Goal: Task Accomplishment & Management: Manage account settings

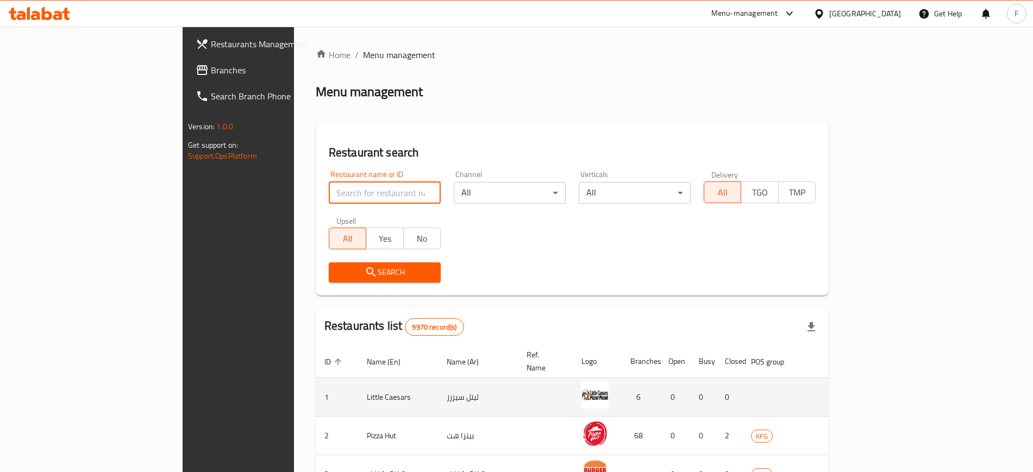
type input "bascota"
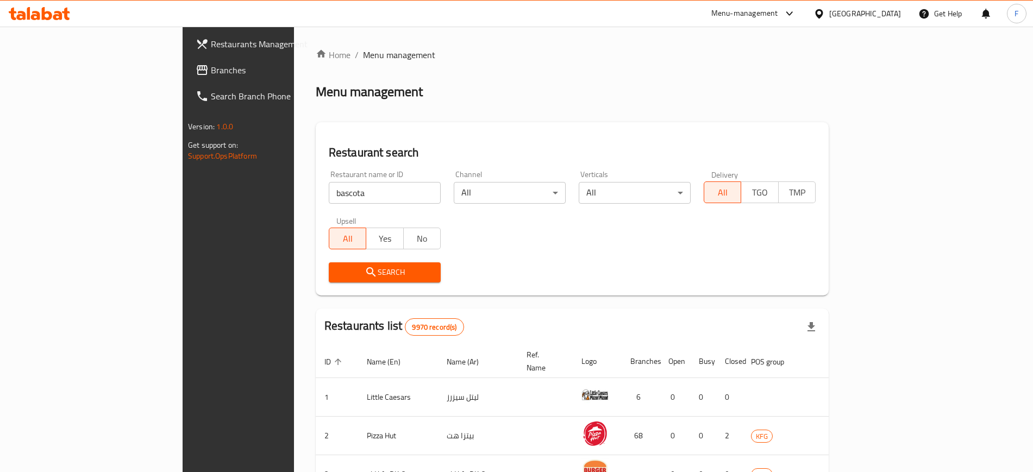
click at [365, 273] on icon "submit" at bounding box center [371, 272] width 13 height 13
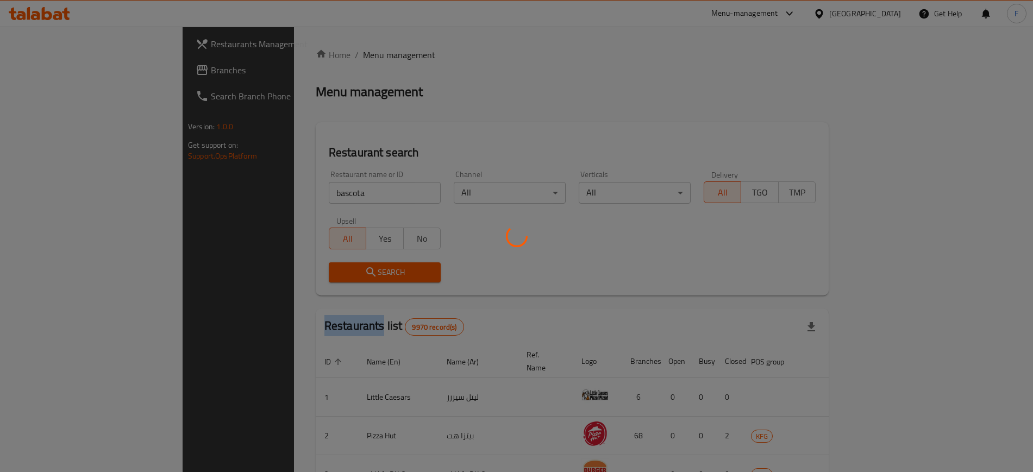
click at [292, 273] on div at bounding box center [516, 236] width 1033 height 472
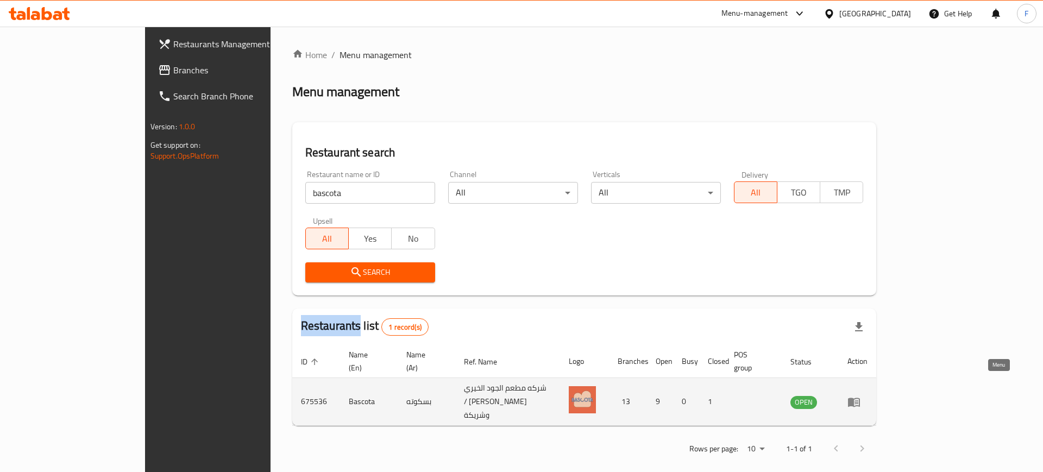
click at [861, 396] on icon "enhanced table" at bounding box center [854, 402] width 13 height 13
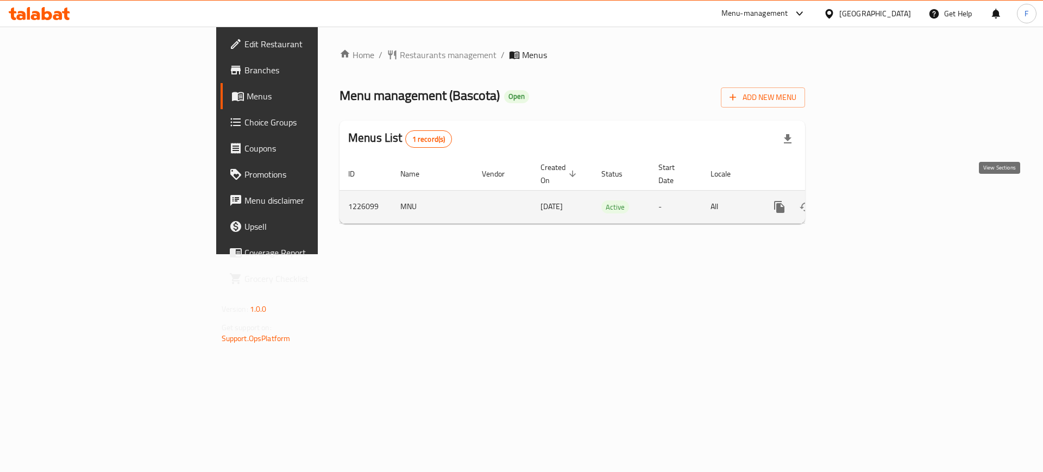
click at [871, 194] on link "enhanced table" at bounding box center [858, 207] width 26 height 26
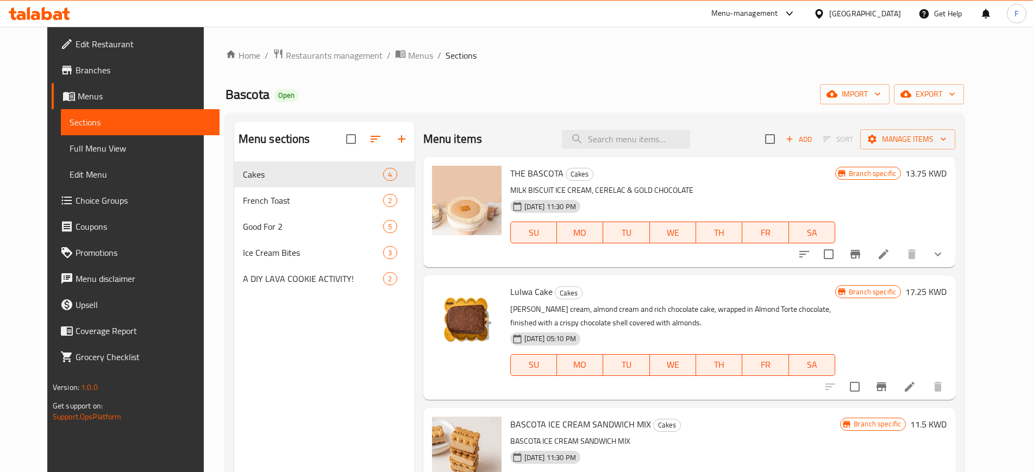
click at [528, 96] on div "Bascota Open import export" at bounding box center [594, 94] width 739 height 20
click at [813, 133] on span "Add" at bounding box center [798, 139] width 29 height 12
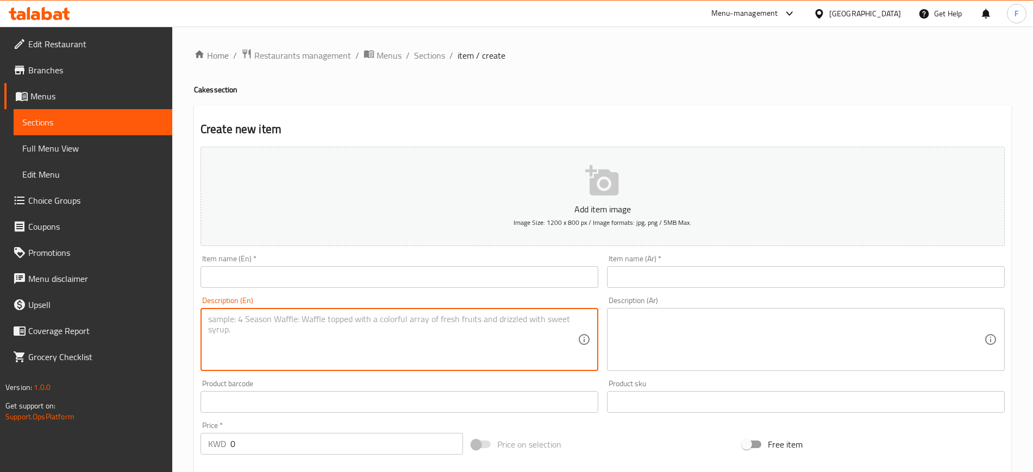
click at [382, 320] on textarea at bounding box center [392, 340] width 369 height 52
paste textarea "Milk Biscuit Ice Cream, Cerelac & Caramel Chocolate"
type textarea "Milk Biscuit Ice Cream, Cerelac & Caramel Chocolate"
click at [733, 342] on textarea at bounding box center [799, 340] width 369 height 52
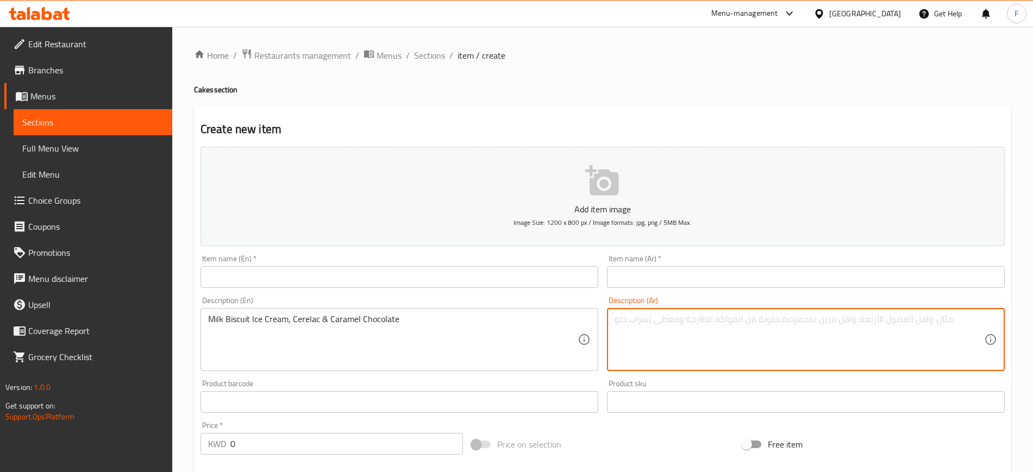
paste textarea "آيس كريم بسكويت الحليب، [GEOGRAPHIC_DATA] وشوكولاتة فاخرة"
type textarea "آيس كريم بسكويت الحليب، [GEOGRAPHIC_DATA] وشوكولاتة فاخرة"
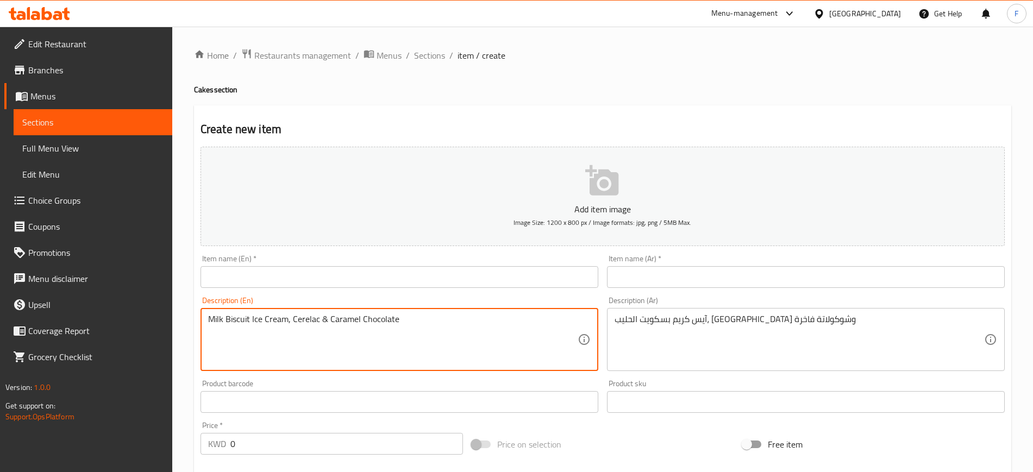
drag, startPoint x: 308, startPoint y: 321, endPoint x: 319, endPoint y: 358, distance: 39.2
click at [319, 358] on textarea "Milk Biscuit Ice Cream, Cerelac & Caramel Chocolate" at bounding box center [392, 340] width 369 height 52
click at [318, 348] on textarea "Milk Biscuit Ice Cream, Cerelac & Caramel Chocolate" at bounding box center [392, 340] width 369 height 52
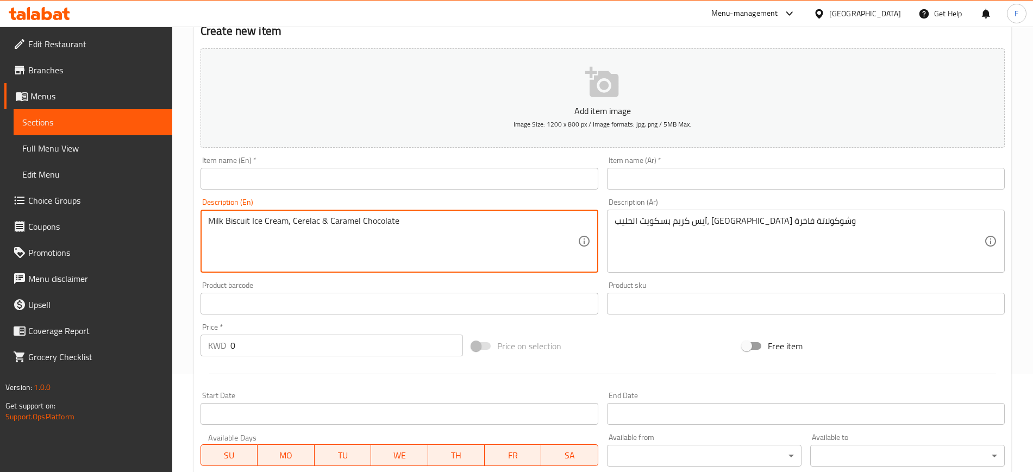
scroll to position [136, 0]
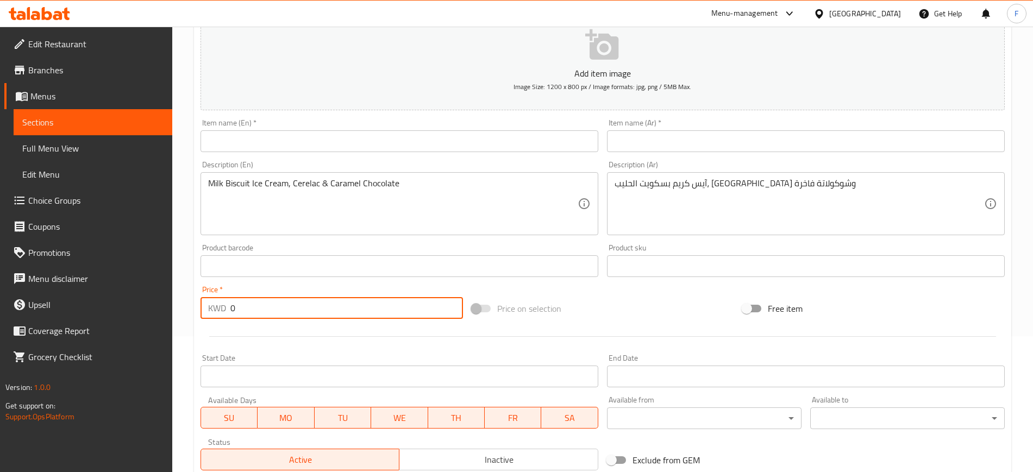
drag, startPoint x: 240, startPoint y: 310, endPoint x: 196, endPoint y: 302, distance: 44.3
click at [198, 300] on div "Price   * KWD 0 Price *" at bounding box center [331, 302] width 271 height 42
paste input "13.95"
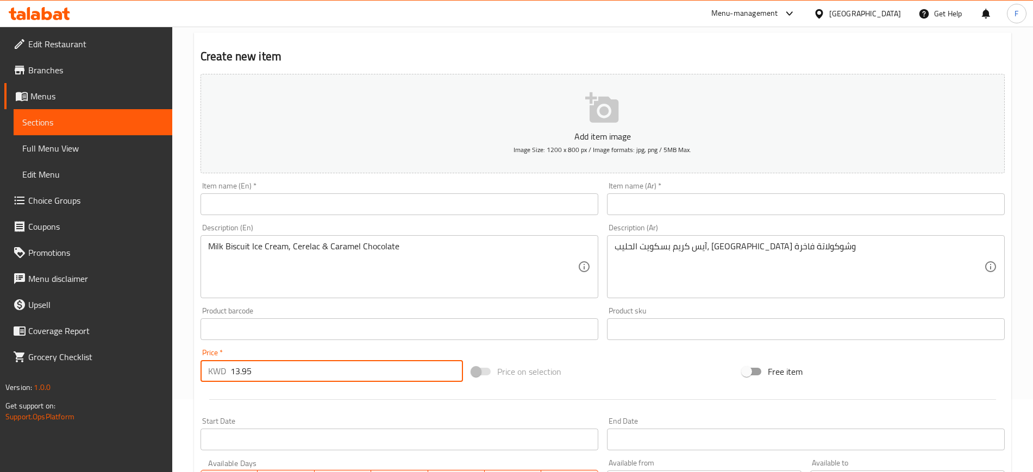
scroll to position [0, 0]
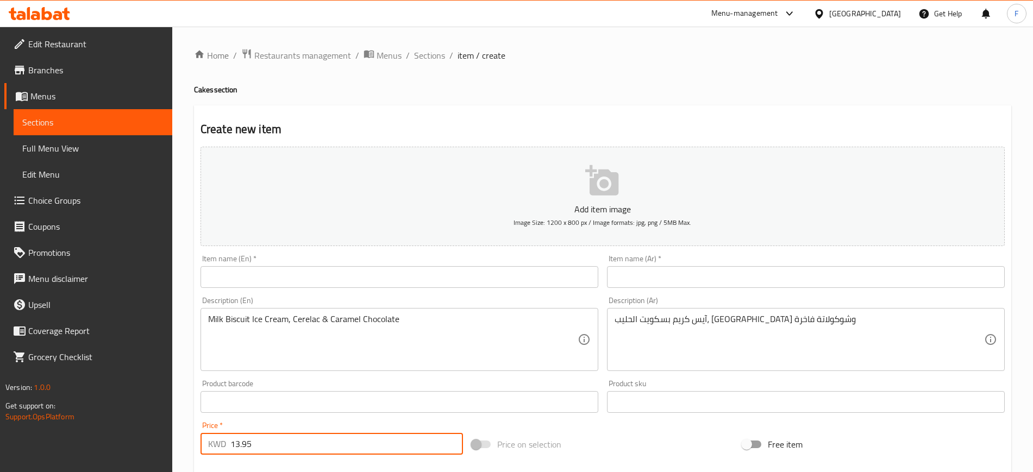
type input "13.95"
click at [511, 204] on p "Add item image" at bounding box center [602, 209] width 770 height 13
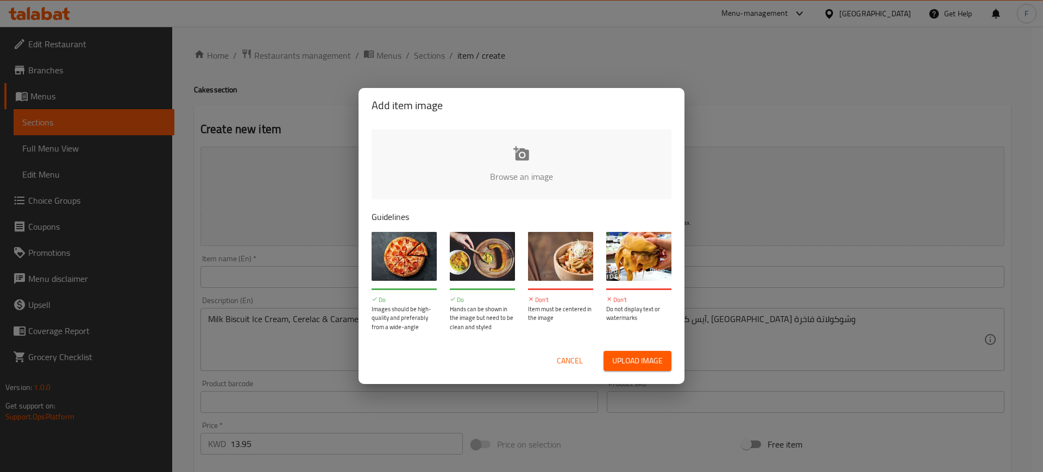
click at [528, 173] on input "file" at bounding box center [889, 180] width 1035 height 102
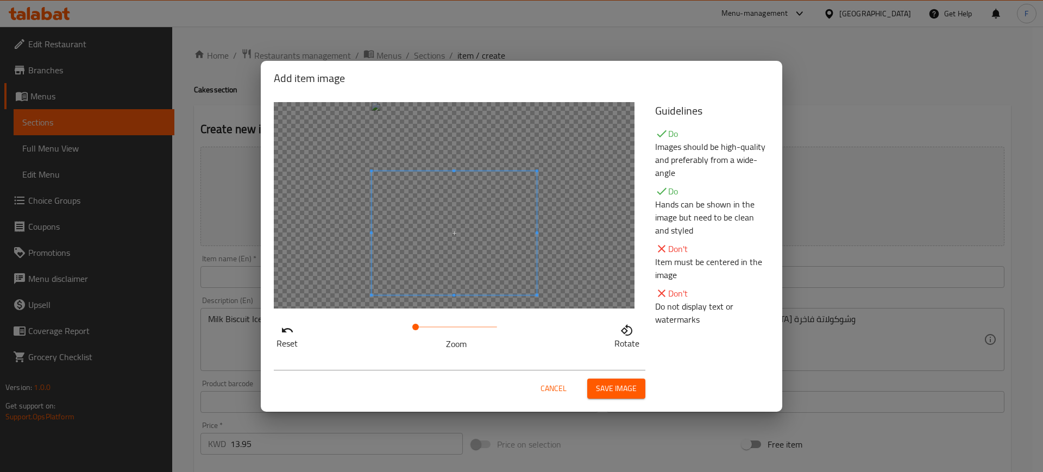
click at [493, 235] on span at bounding box center [454, 233] width 165 height 124
drag, startPoint x: 414, startPoint y: 328, endPoint x: 421, endPoint y: 327, distance: 6.7
click at [421, 327] on span at bounding box center [420, 327] width 7 height 7
click at [416, 328] on span at bounding box center [416, 327] width 7 height 7
click at [474, 230] on span at bounding box center [454, 214] width 171 height 128
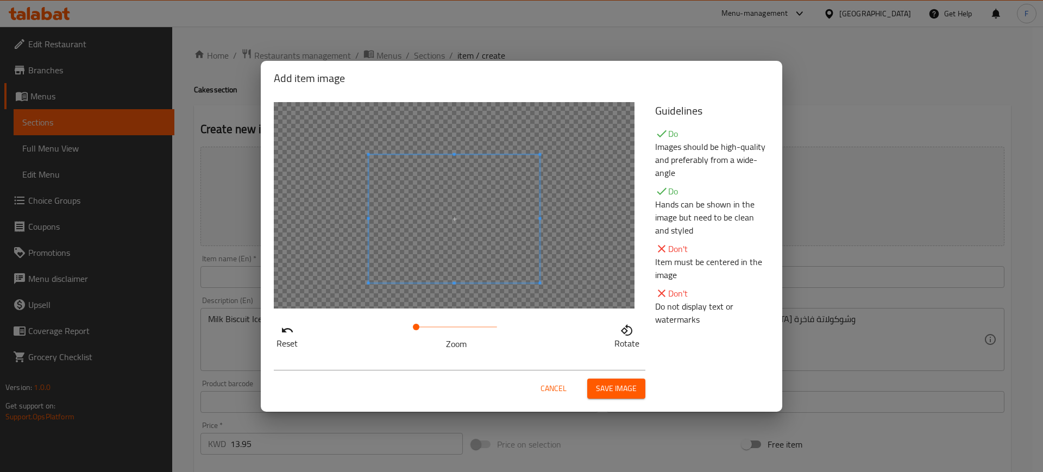
click at [488, 163] on span at bounding box center [454, 218] width 171 height 128
click at [488, 265] on span at bounding box center [454, 211] width 171 height 128
click at [416, 329] on span at bounding box center [415, 327] width 7 height 7
click at [475, 220] on span at bounding box center [454, 198] width 171 height 128
click at [522, 152] on div at bounding box center [454, 198] width 171 height 128
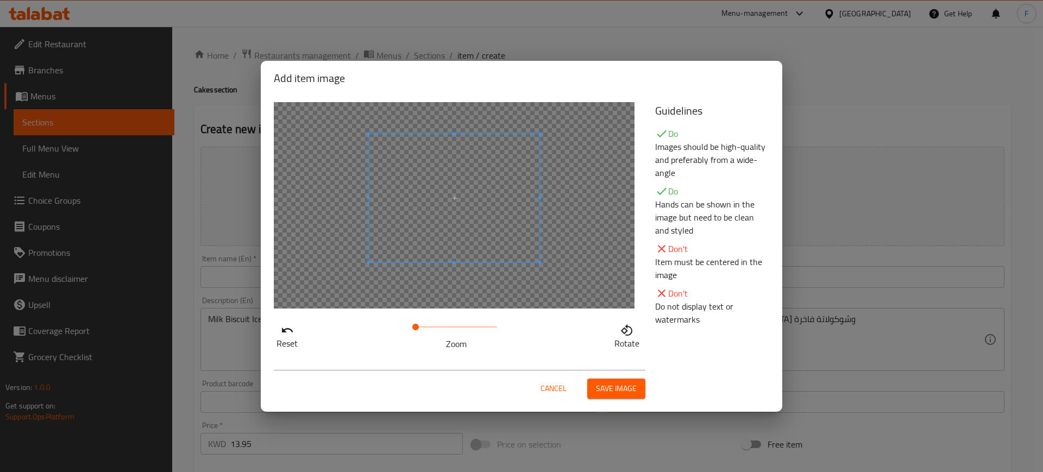
click at [496, 165] on div at bounding box center [454, 198] width 171 height 128
click at [455, 138] on div at bounding box center [454, 198] width 171 height 128
click at [454, 130] on div at bounding box center [454, 205] width 361 height 206
click at [454, 103] on div at bounding box center [454, 205] width 361 height 206
click at [450, 147] on span at bounding box center [454, 201] width 171 height 128
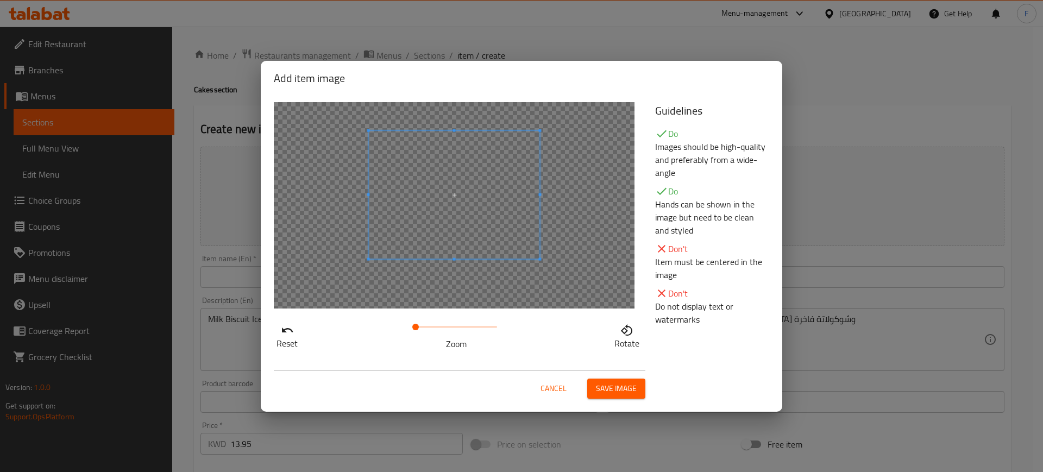
click at [450, 140] on span at bounding box center [454, 194] width 171 height 128
click at [464, 149] on span at bounding box center [454, 200] width 171 height 128
click at [610, 391] on span "Save image" at bounding box center [616, 389] width 41 height 14
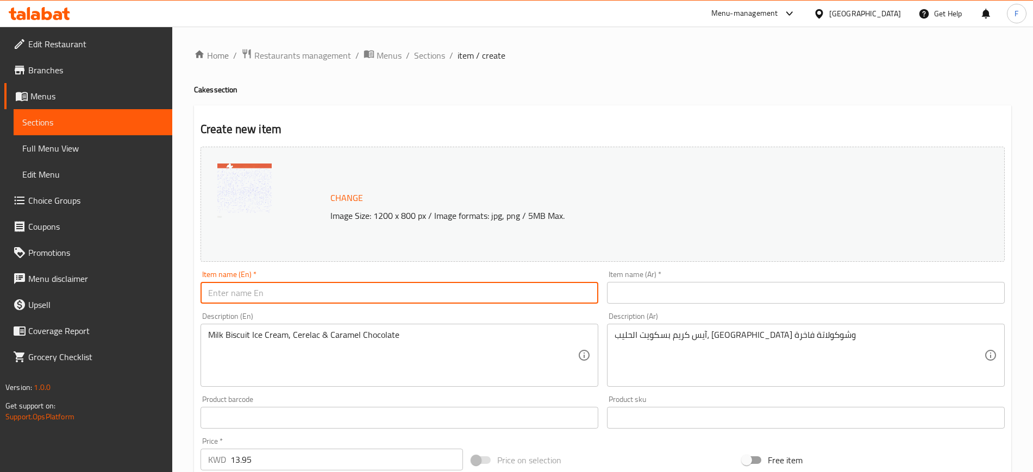
click at [262, 291] on input "text" at bounding box center [399, 293] width 398 height 22
paste input "Bascota Cake"
type input "Bascota Cake"
click at [699, 293] on input "text" at bounding box center [806, 293] width 398 height 22
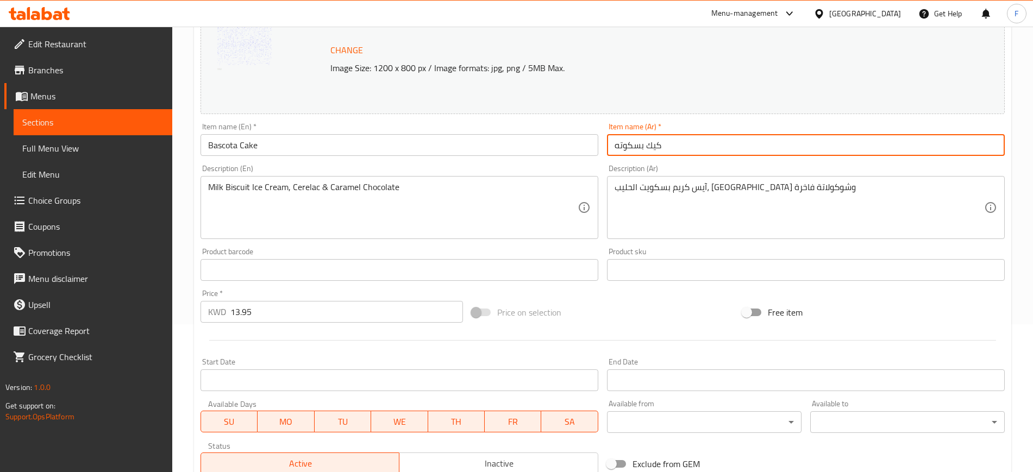
scroll to position [311, 0]
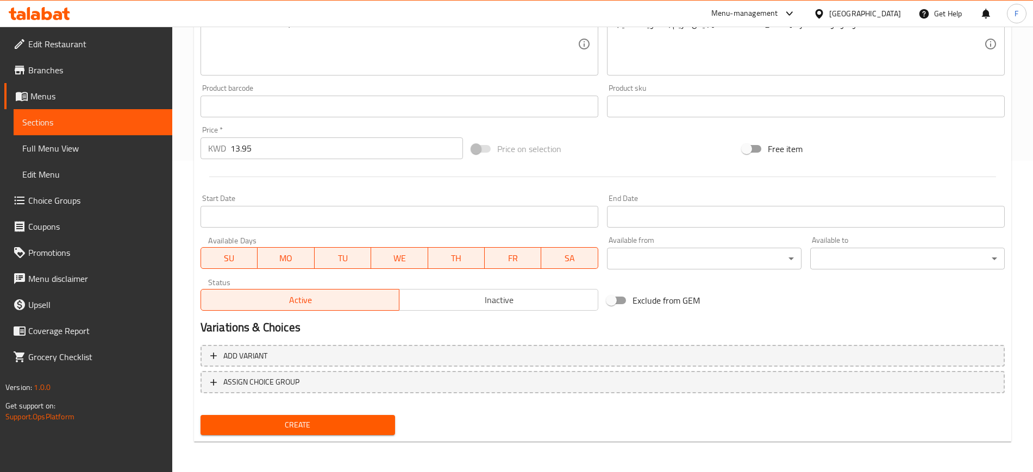
type input "كيك بسكوته"
click at [355, 429] on span "Create" at bounding box center [297, 425] width 177 height 14
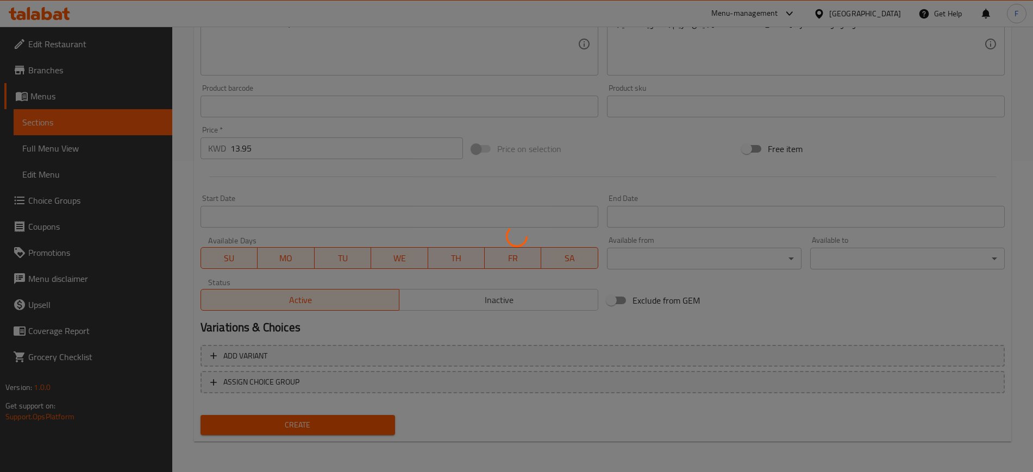
type input "0"
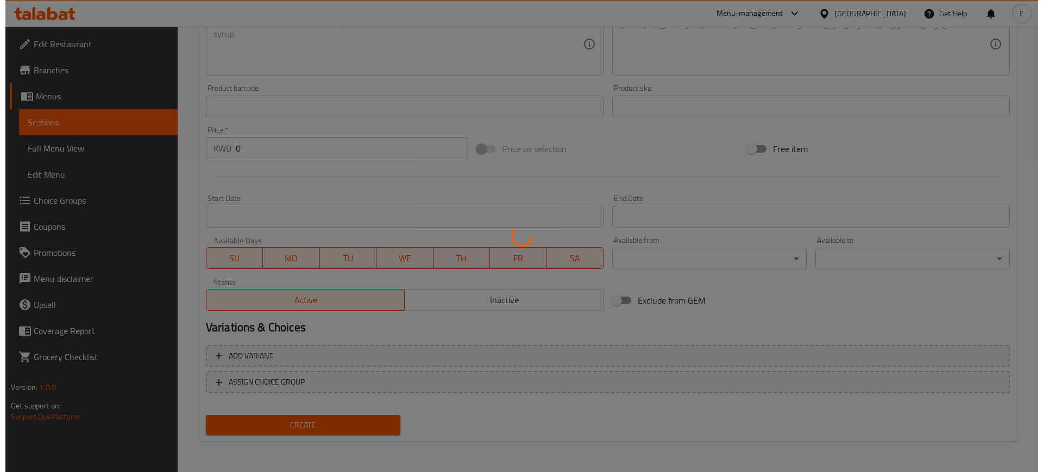
scroll to position [296, 0]
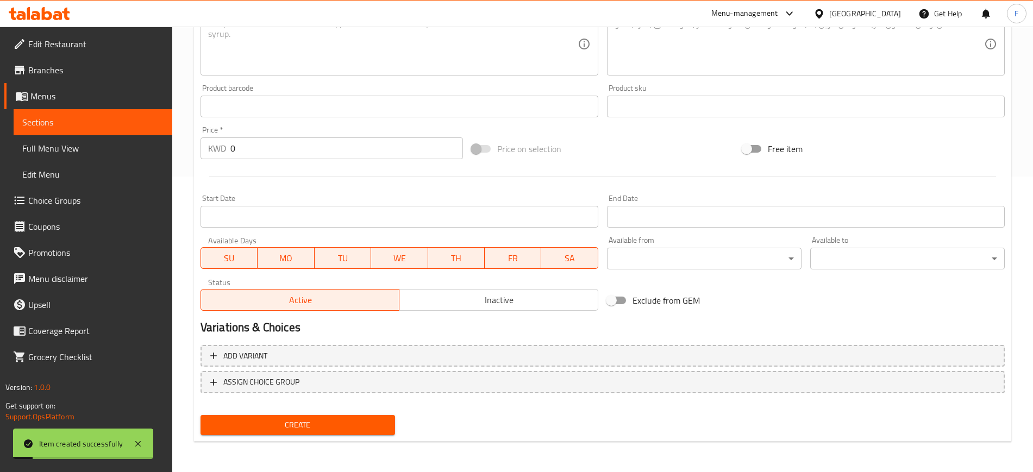
click at [669, 271] on div "Available from ​ ​" at bounding box center [704, 253] width 203 height 42
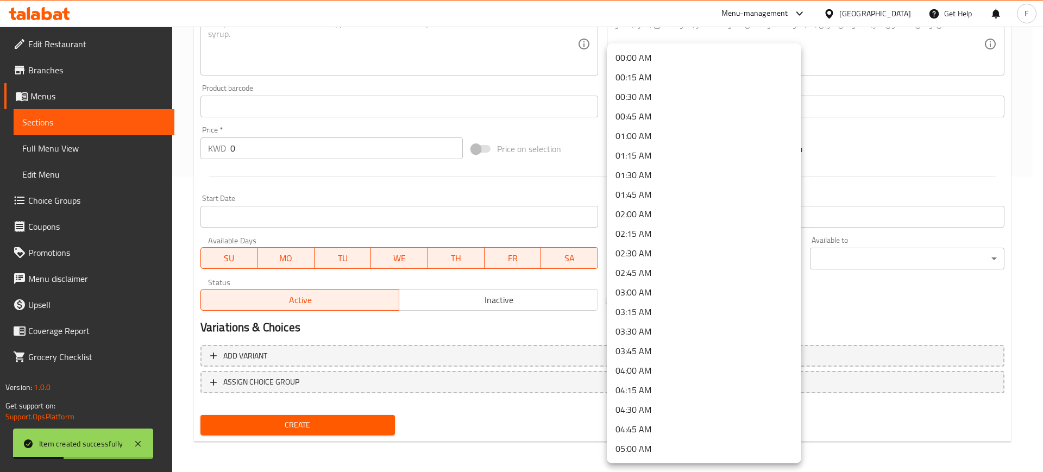
click at [568, 339] on div at bounding box center [521, 236] width 1043 height 472
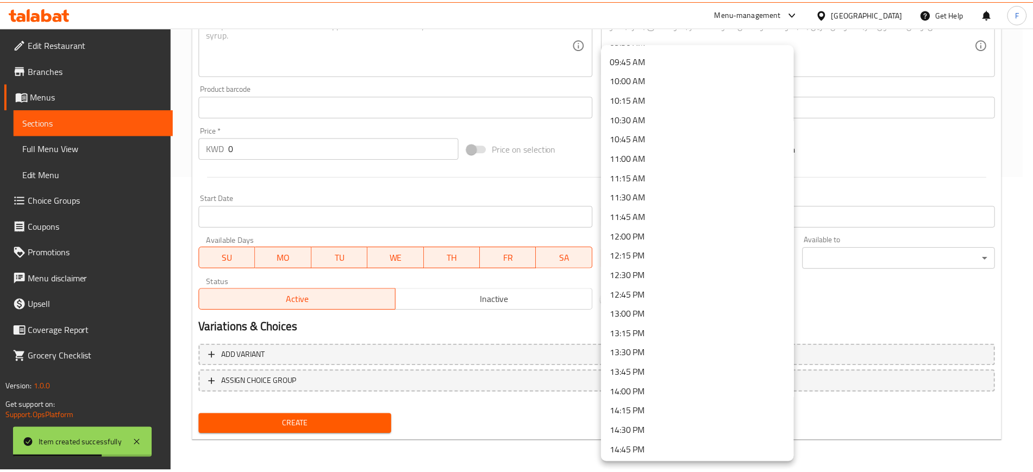
scroll to position [1087, 0]
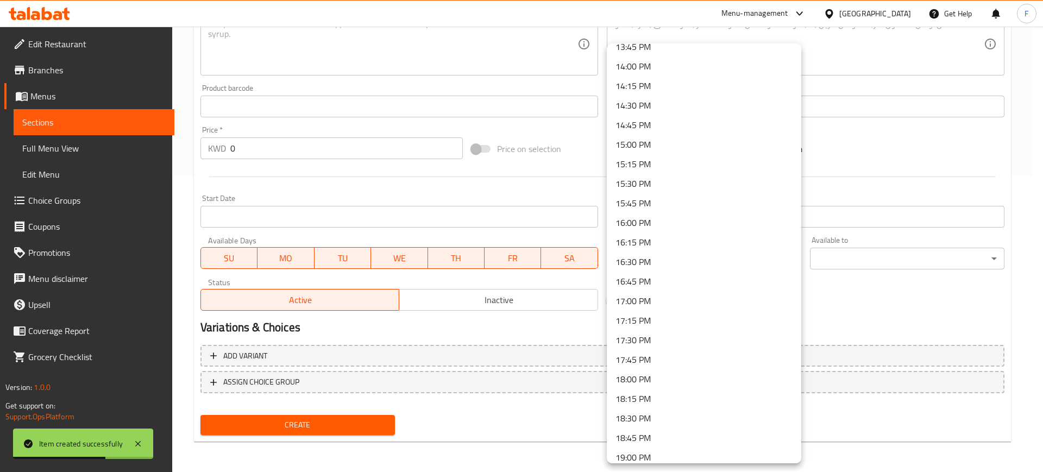
click at [930, 296] on div at bounding box center [521, 236] width 1043 height 472
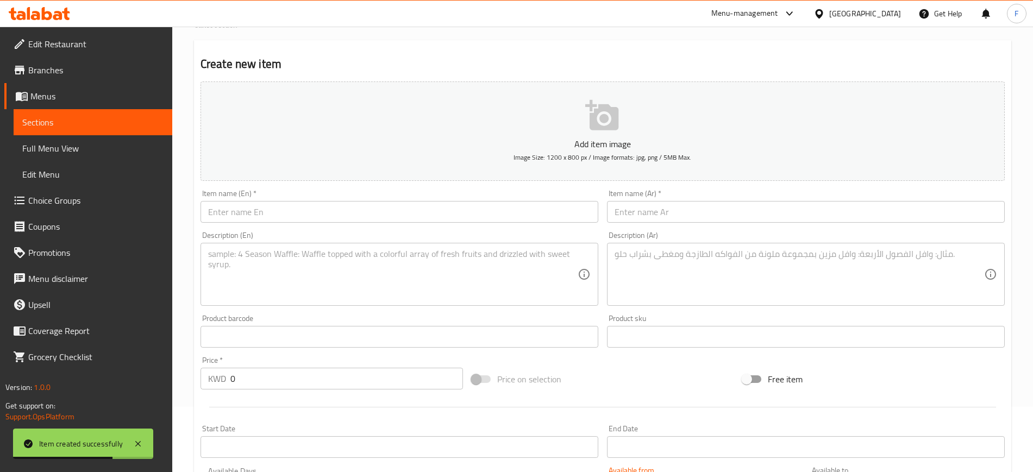
scroll to position [0, 0]
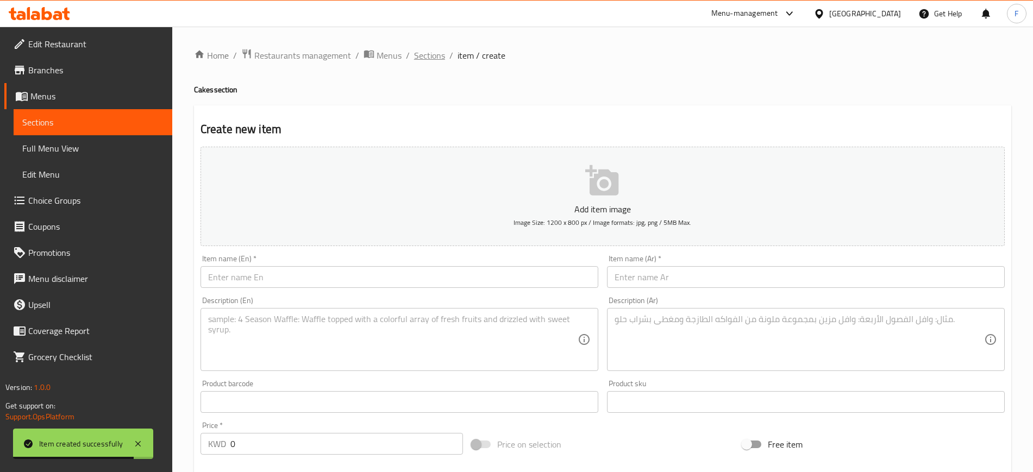
click at [422, 51] on span "Sections" at bounding box center [429, 55] width 31 height 13
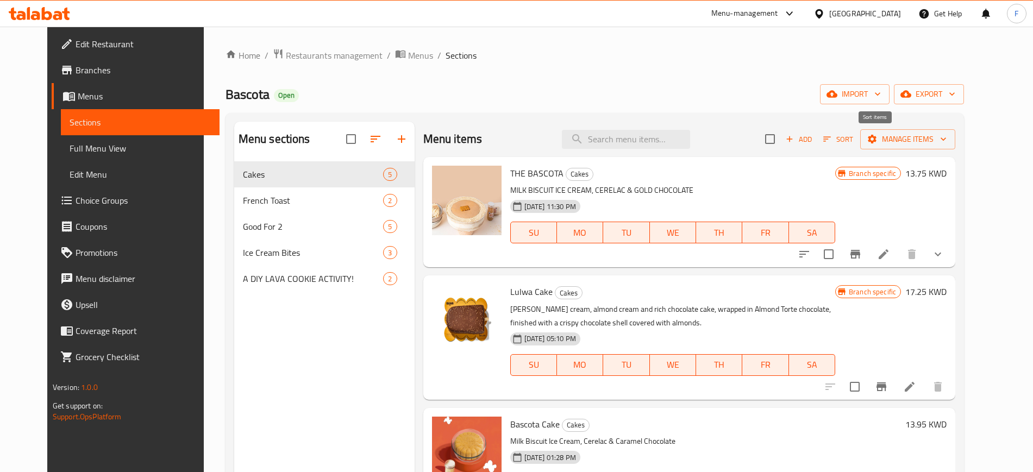
click at [832, 143] on icon "button" at bounding box center [827, 139] width 10 height 10
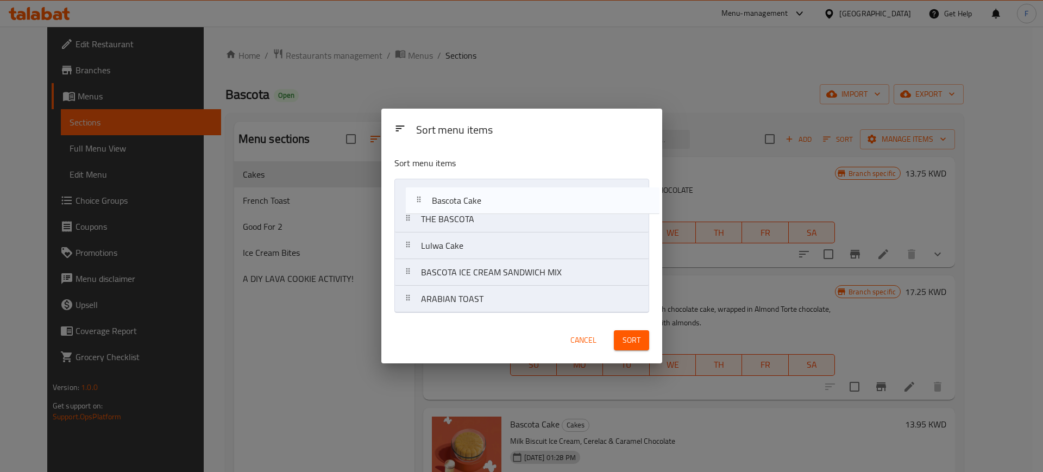
drag, startPoint x: 424, startPoint y: 249, endPoint x: 436, endPoint y: 204, distance: 46.1
click at [434, 192] on nav "THE BASCOTA Lulwa Cake Bascota Cake BASCOTA ICE CREAM SANDWICH MIX ARABIAN TOAST" at bounding box center [521, 246] width 255 height 134
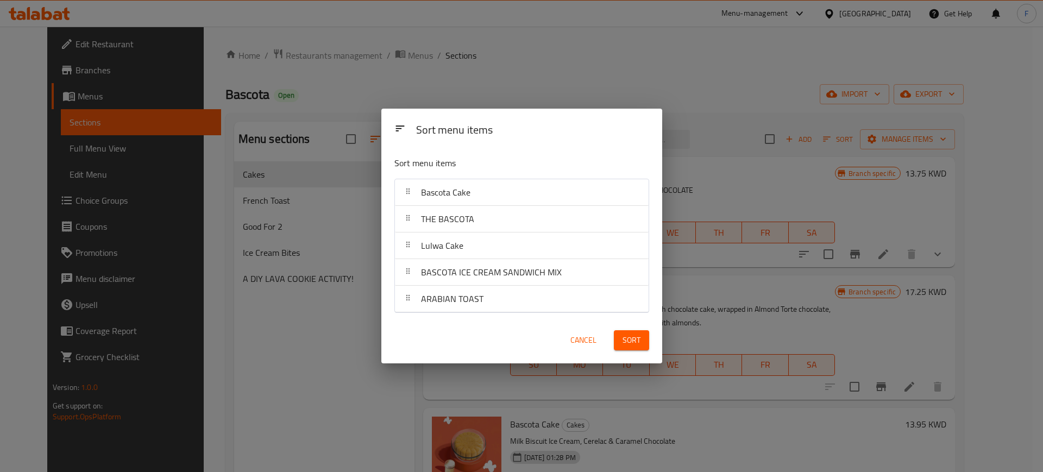
click at [626, 344] on span "Sort" at bounding box center [632, 341] width 18 height 14
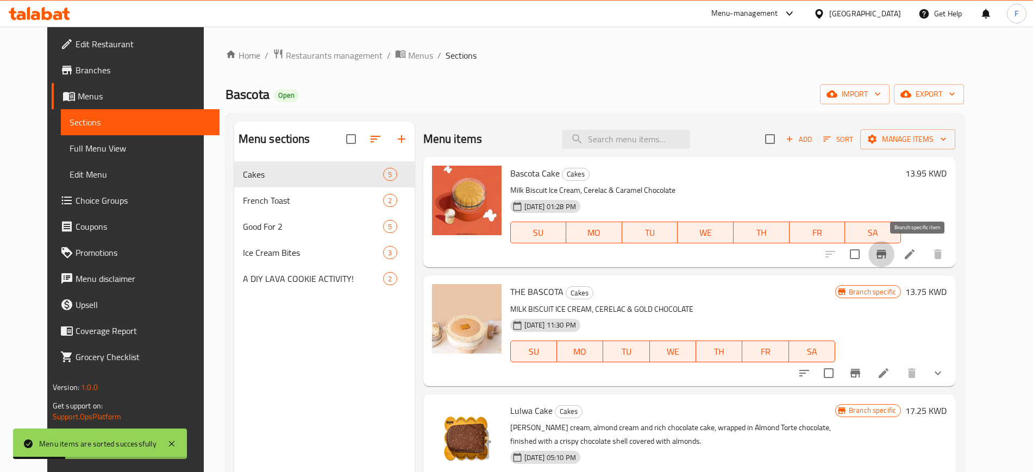
click at [886, 253] on icon "Branch-specific-item" at bounding box center [881, 254] width 10 height 9
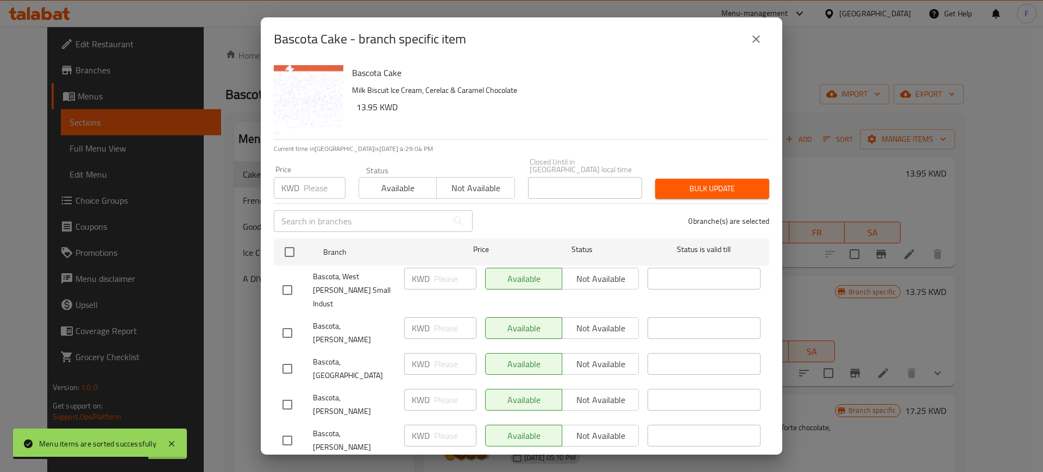
click at [463, 180] on span "Not available" at bounding box center [475, 188] width 69 height 16
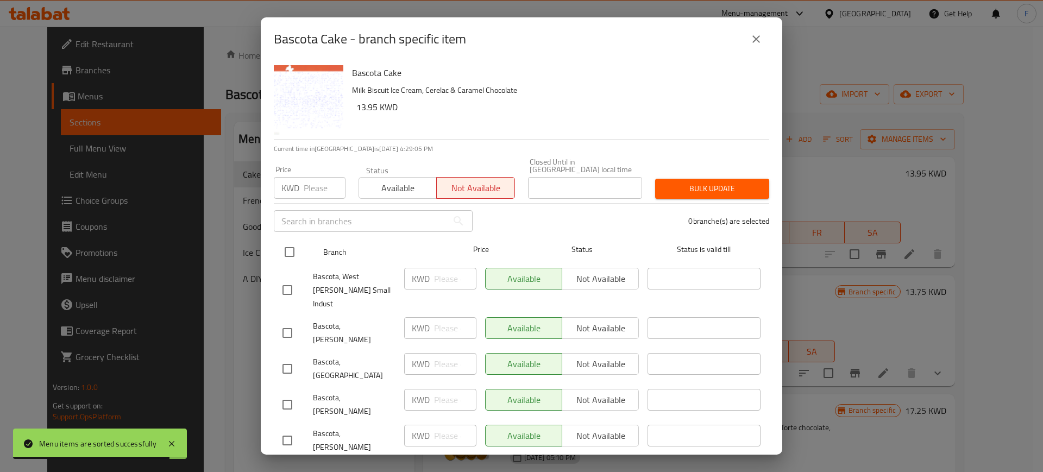
click at [294, 241] on input "checkbox" at bounding box center [289, 252] width 23 height 23
checkbox input "true"
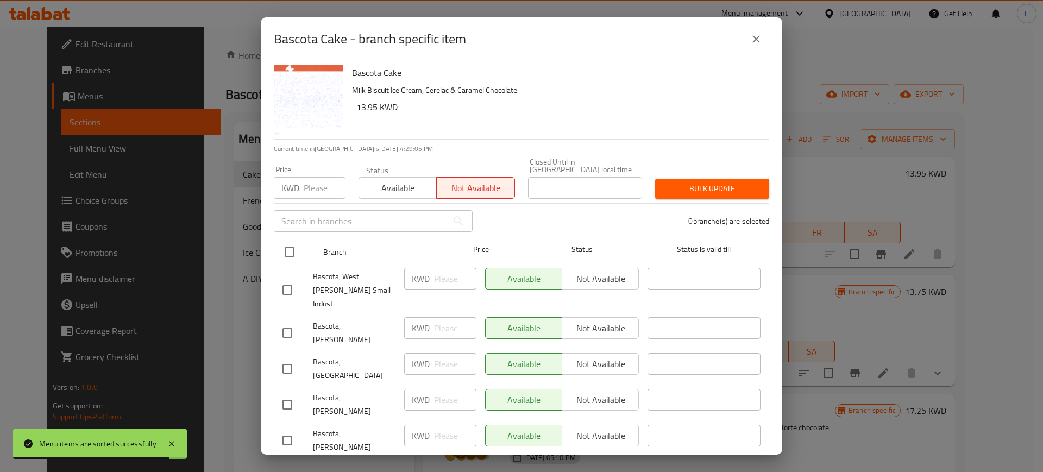
checkbox input "true"
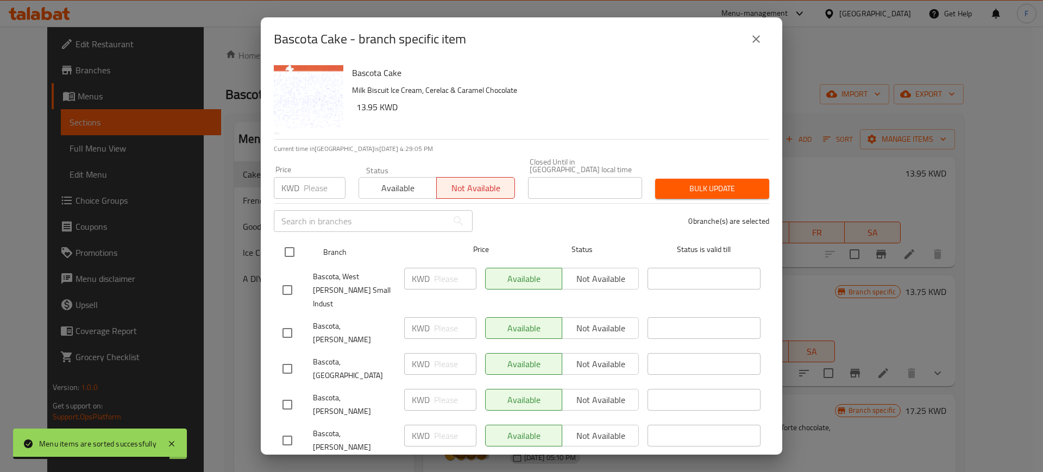
checkbox input "true"
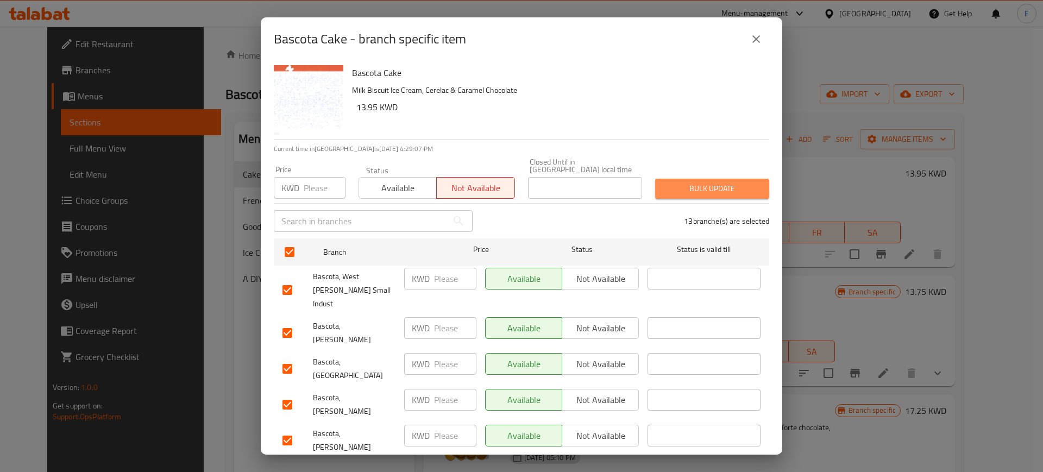
click at [708, 182] on span "Bulk update" at bounding box center [712, 189] width 97 height 14
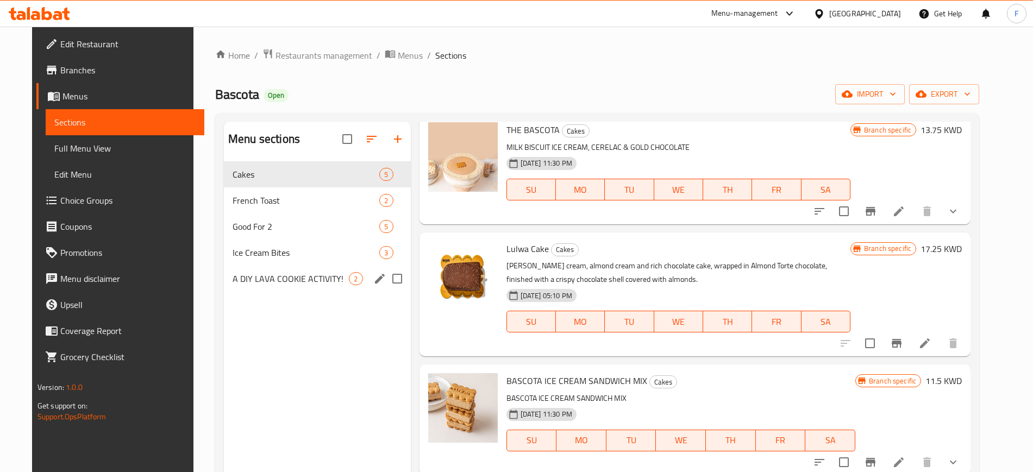
click at [278, 268] on div "A DIY LAVA COOKIE ACTIVITY! 2" at bounding box center [317, 279] width 187 height 26
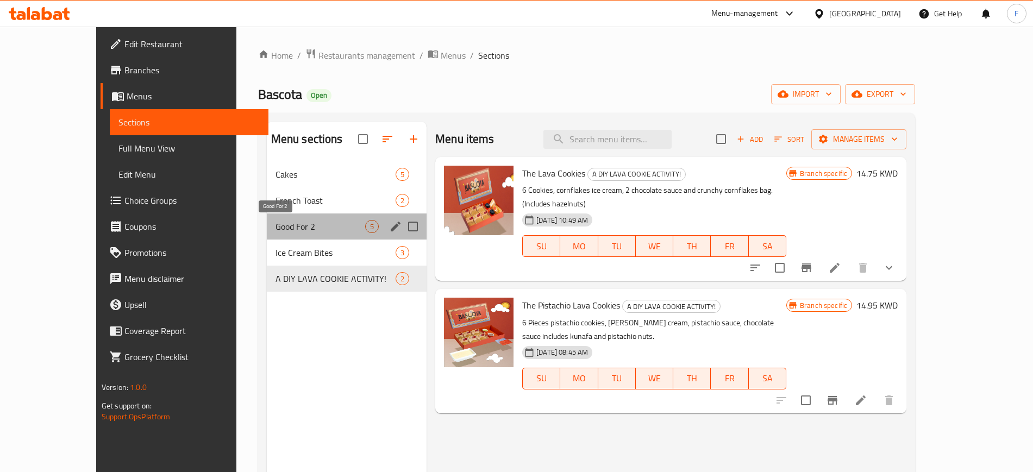
click at [275, 222] on span "Good For 2" at bounding box center [320, 226] width 90 height 13
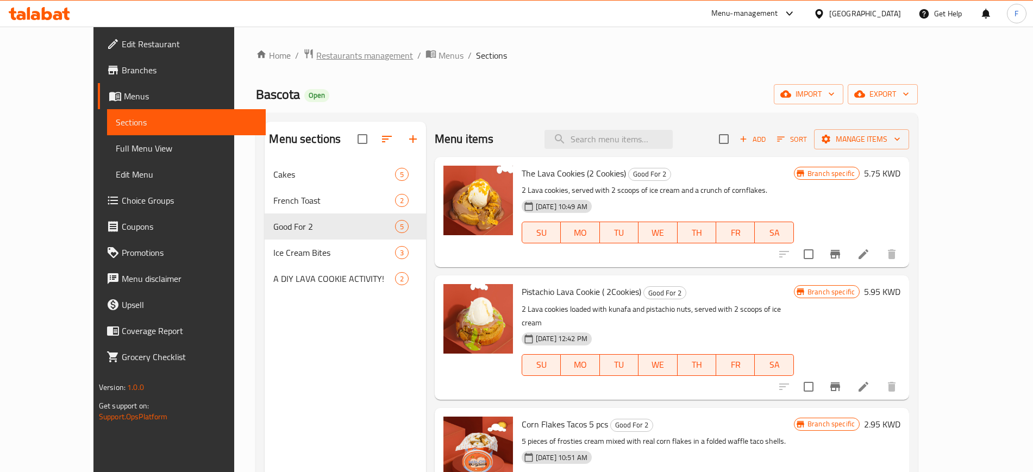
click at [316, 57] on span "Restaurants management" at bounding box center [364, 55] width 97 height 13
